Goal: Task Accomplishment & Management: Manage account settings

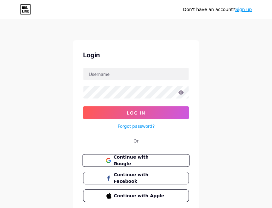
click at [144, 162] on span "Continue with Google" at bounding box center [139, 161] width 53 height 14
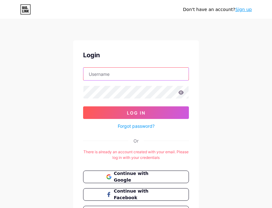
click at [129, 72] on input "text" at bounding box center [135, 74] width 105 height 13
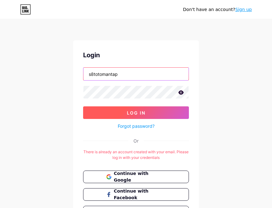
type input "s8totomantap"
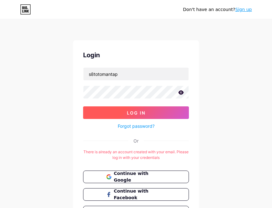
click at [128, 114] on span "Log In" at bounding box center [136, 112] width 19 height 5
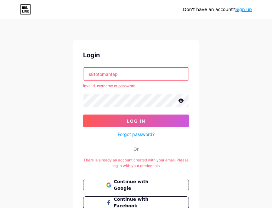
drag, startPoint x: 123, startPoint y: 73, endPoint x: 77, endPoint y: 66, distance: 46.8
click at [77, 66] on div "Login s8totomantap Invalid username or password. Log In Forgot password? Or The…" at bounding box center [136, 138] width 126 height 196
click at [108, 74] on input "text" at bounding box center [135, 74] width 105 height 13
type input "dokild060@gmail.com"
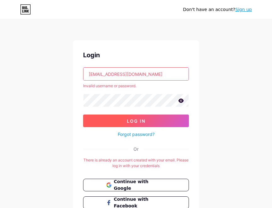
click at [141, 125] on button "Log In" at bounding box center [136, 121] width 106 height 13
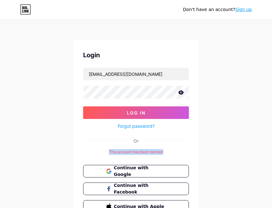
drag, startPoint x: 179, startPoint y: 152, endPoint x: 106, endPoint y: 151, distance: 73.0
click at [106, 151] on div "This account has been banned" at bounding box center [136, 152] width 106 height 6
copy div "This account has been banned"
